Goal: Navigation & Orientation: Find specific page/section

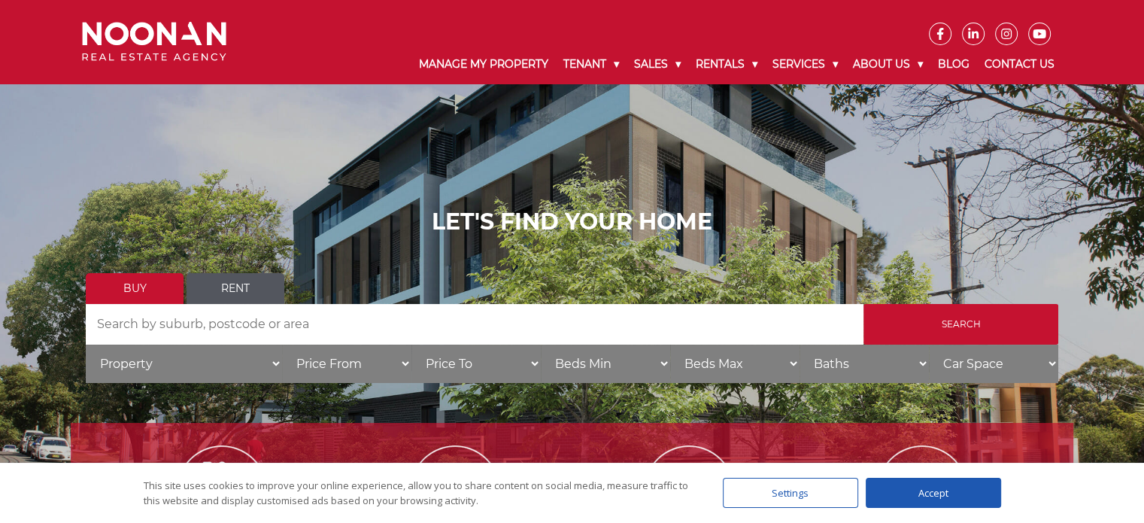
click at [1109, 66] on div "Manage My Property Tenant Urgent & Emergency Repairs Repairs and Maintenance Re…" at bounding box center [572, 42] width 1144 height 84
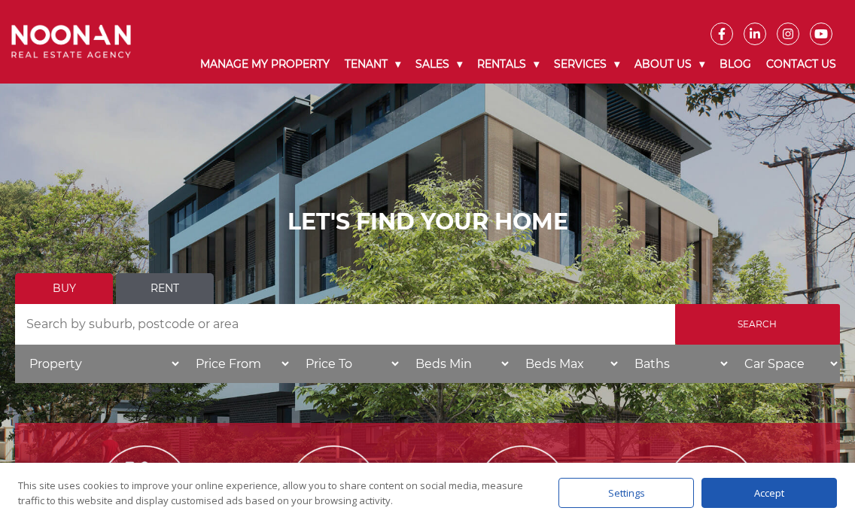
click at [768, 485] on div "Accept" at bounding box center [768, 493] width 135 height 30
